Goal: Information Seeking & Learning: Check status

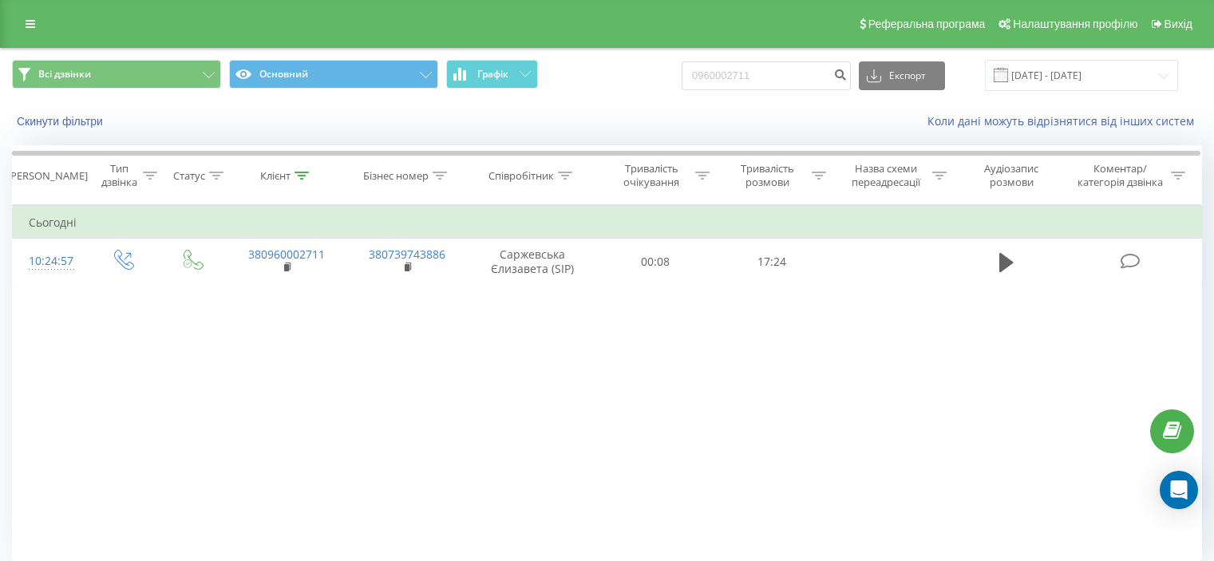
click at [766, 70] on input "0960002711" at bounding box center [766, 75] width 169 height 29
type input "0503443313"
click at [847, 73] on icon "submit" at bounding box center [841, 73] width 14 height 10
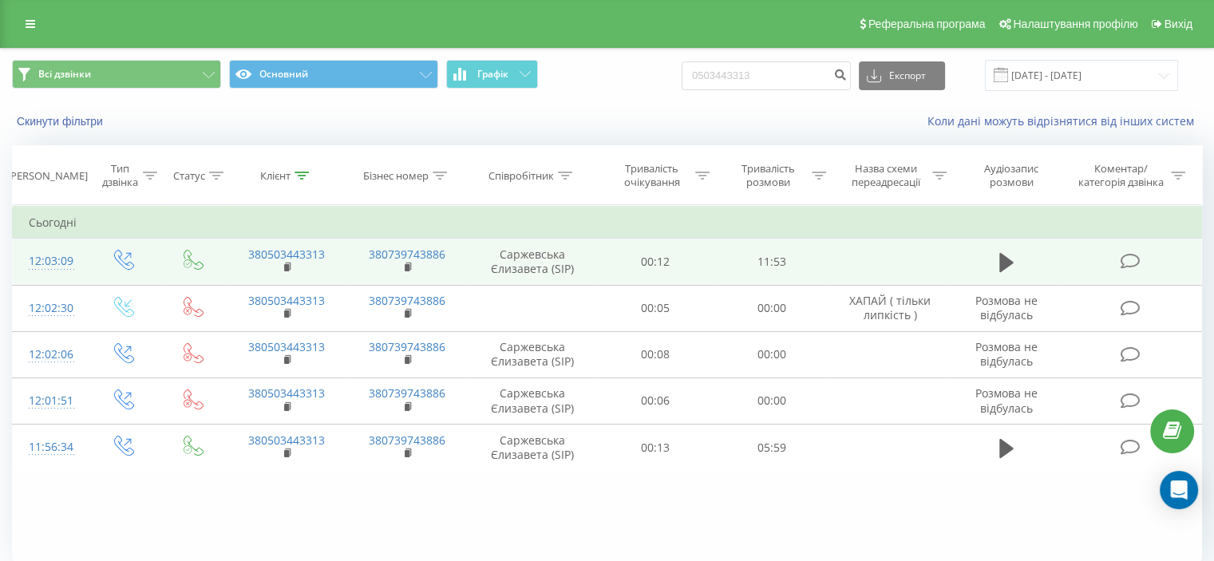
click at [1124, 255] on icon at bounding box center [1130, 261] width 20 height 17
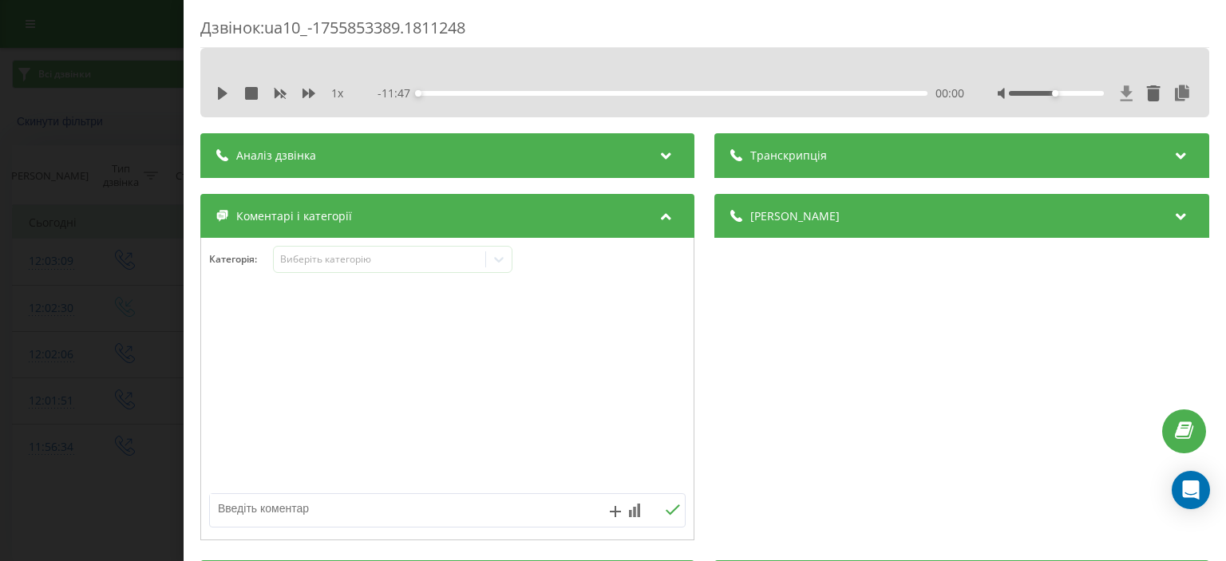
click at [1121, 92] on icon at bounding box center [1127, 92] width 12 height 15
click at [228, 92] on icon at bounding box center [222, 93] width 13 height 13
drag, startPoint x: 61, startPoint y: 170, endPoint x: 285, endPoint y: 53, distance: 252.8
click at [61, 170] on div "Дзвінок : ua10_-1755853389.1811248 1 x - 11:37 00:10 00:10 Транскрипція Для AI-…" at bounding box center [613, 280] width 1226 height 561
